Goal: Information Seeking & Learning: Find specific fact

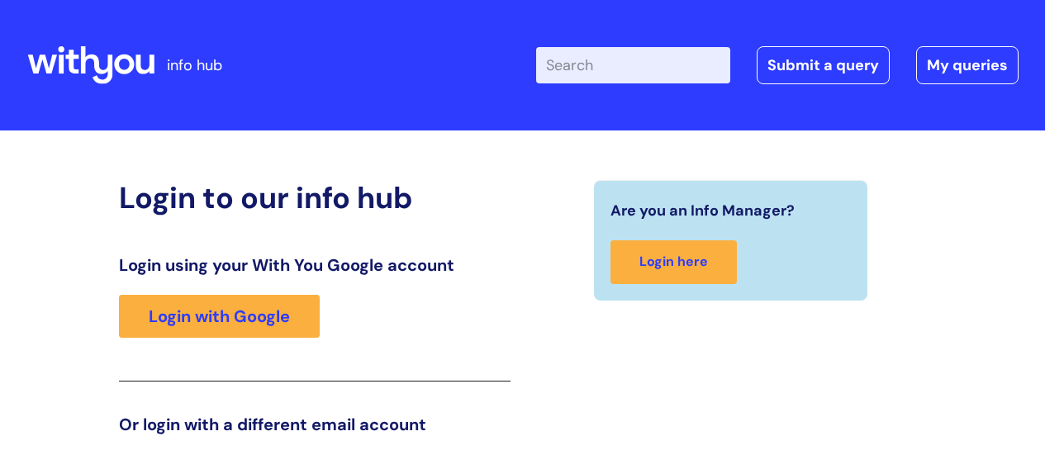
scroll to position [252, 0]
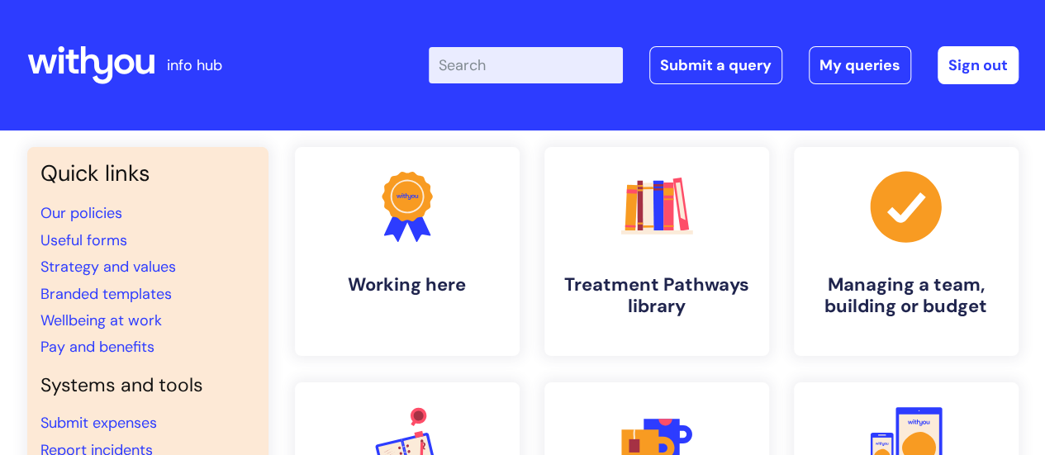
click at [487, 62] on input "Enter your search term here..." at bounding box center [526, 65] width 194 height 36
type input "tier 1 toolkit"
click button "Search" at bounding box center [0, 0] width 0 height 0
